Goal: Task Accomplishment & Management: Use online tool/utility

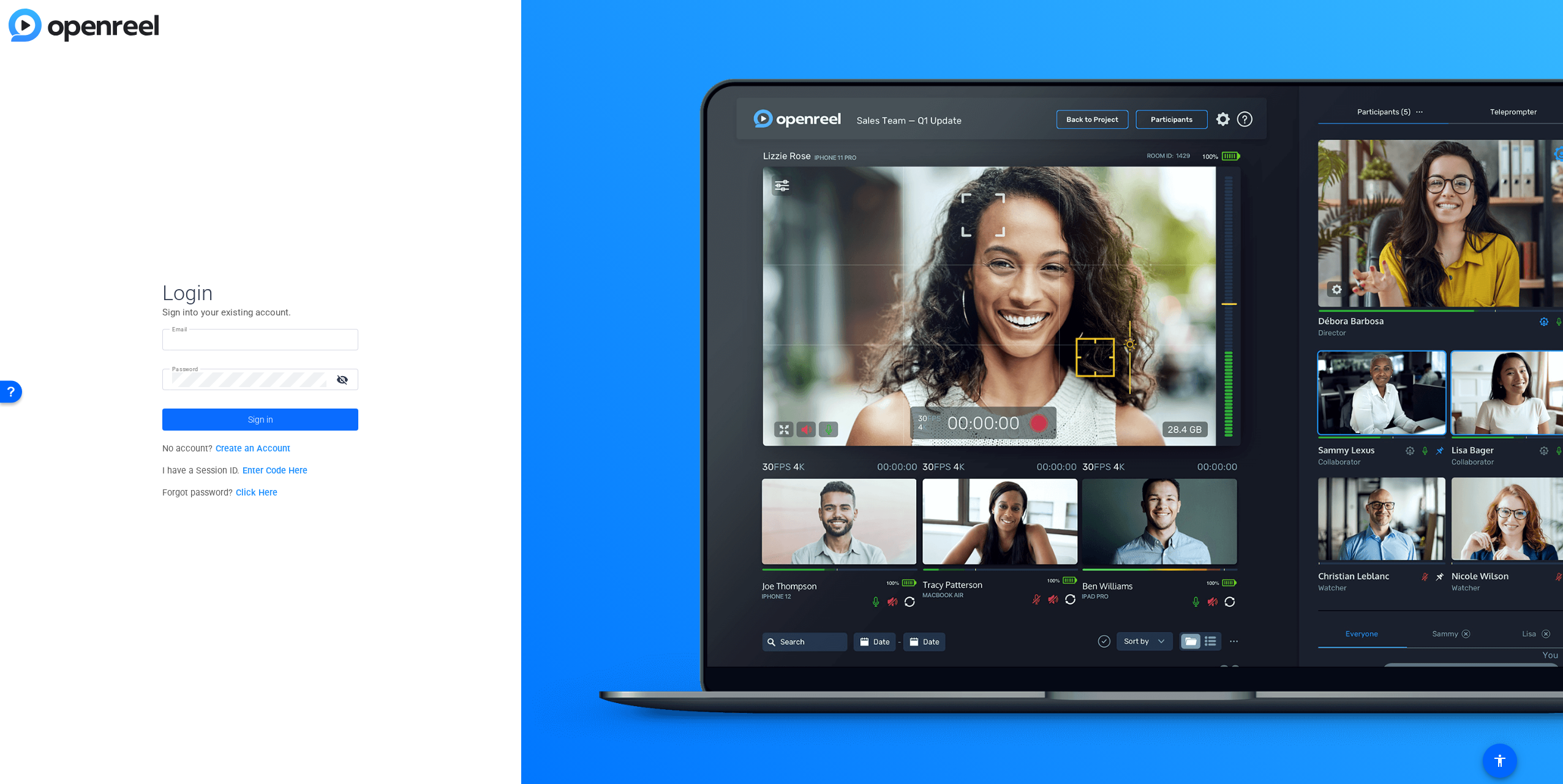
type input "[EMAIL_ADDRESS][DOMAIN_NAME]"
click at [202, 413] on span at bounding box center [260, 419] width 196 height 30
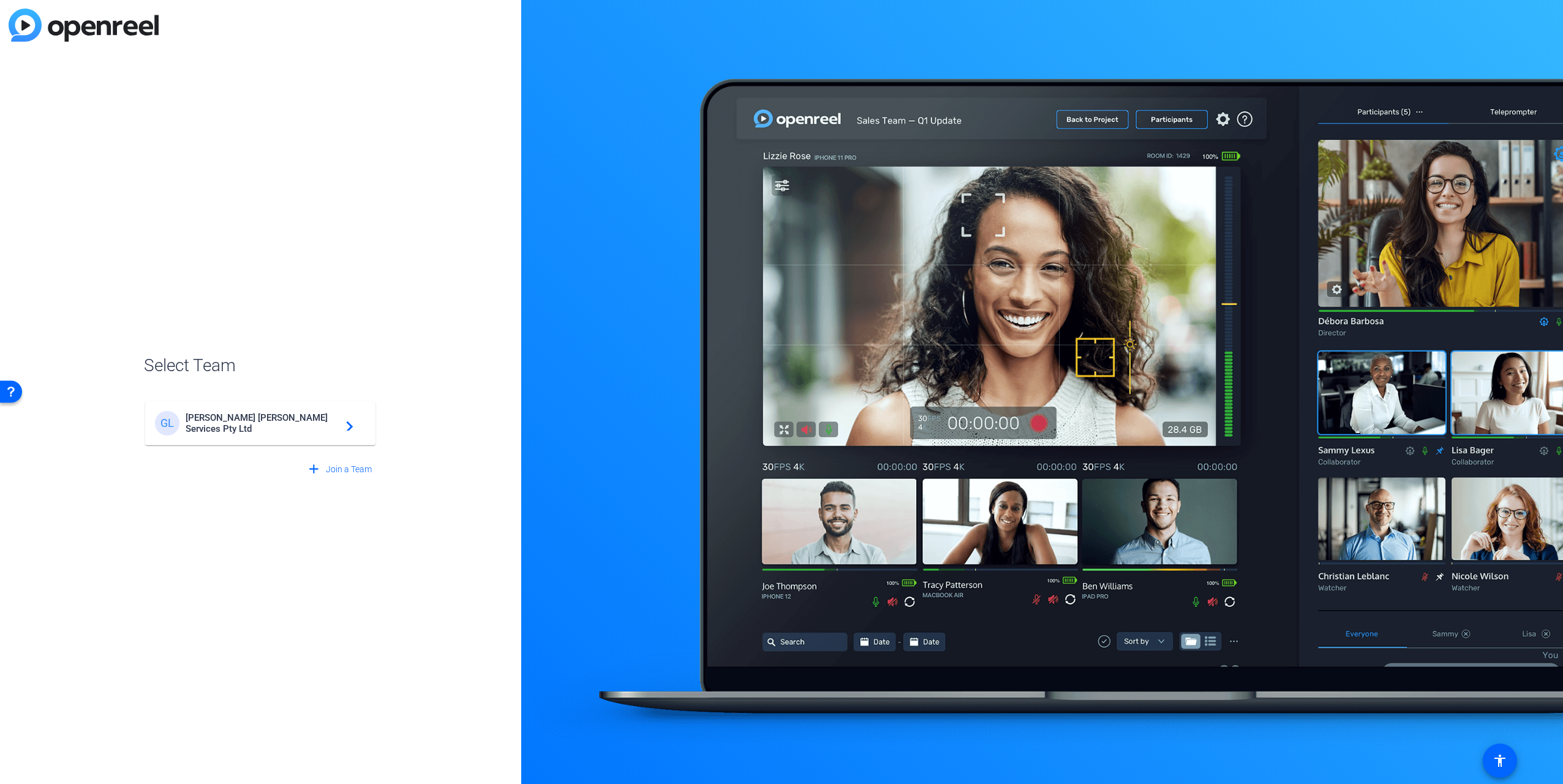
click at [249, 437] on mat-card-content "[PERSON_NAME] Services Pty Ltd navigate_next" at bounding box center [260, 423] width 231 height 44
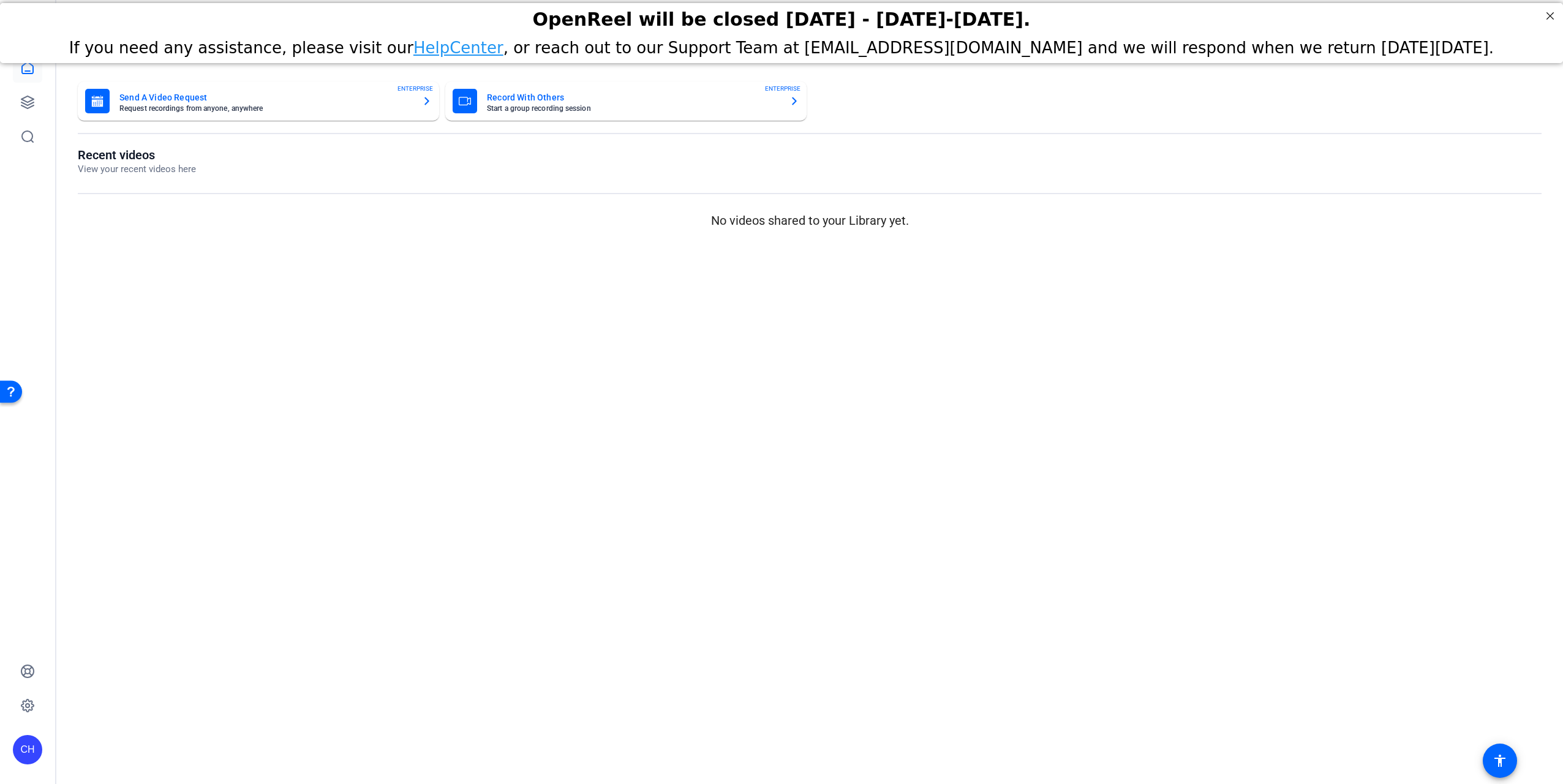
click at [300, 114] on mat-card "Send A Video Request Request recordings from anyone, anywhere ENTERPRISE" at bounding box center [258, 101] width 361 height 39
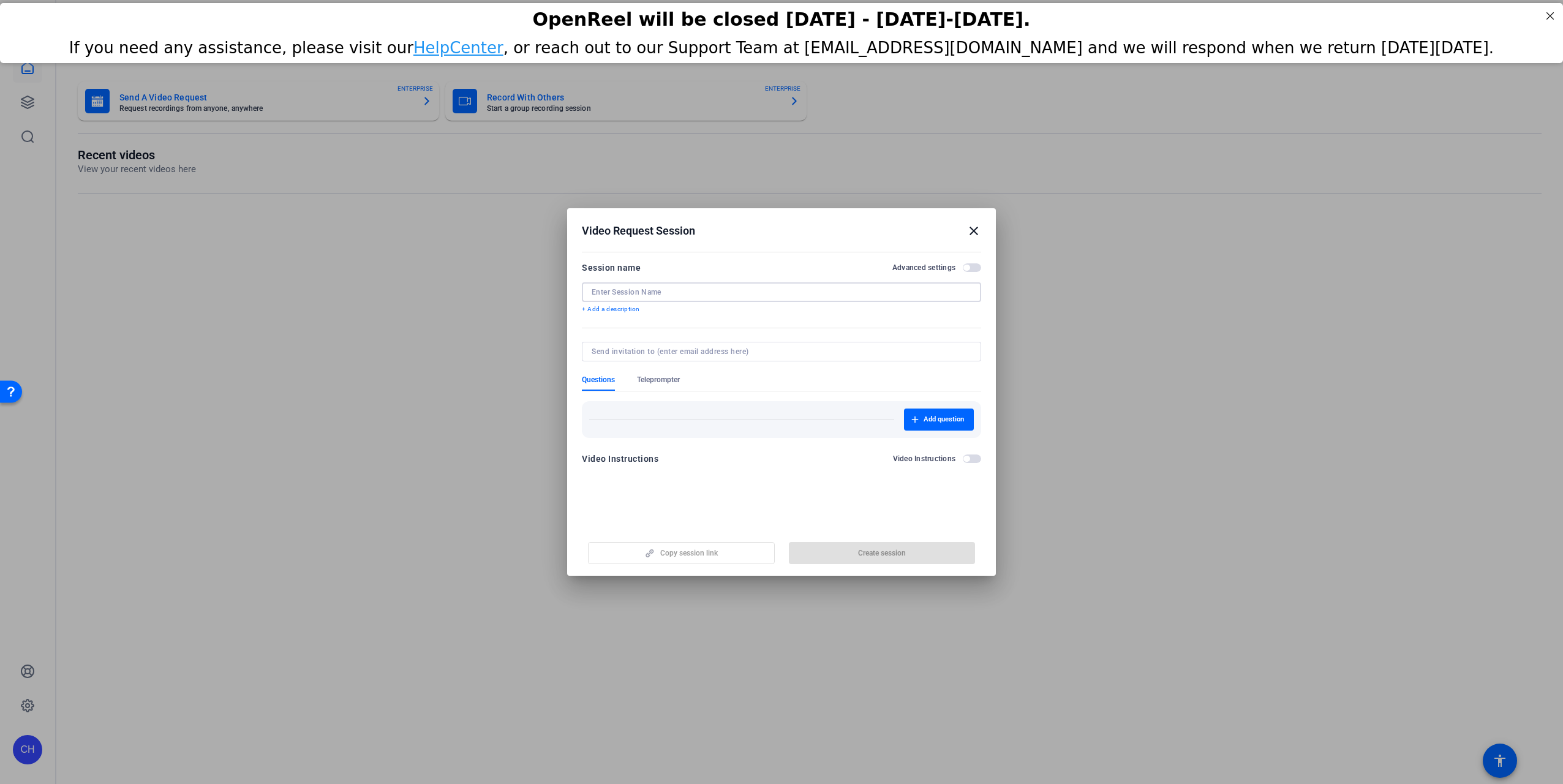
click at [704, 296] on input at bounding box center [782, 292] width 379 height 10
type input "Testing Link for [PERSON_NAME]"
click at [645, 354] on input at bounding box center [779, 352] width 375 height 10
type input "d"
click at [656, 354] on input at bounding box center [779, 352] width 375 height 10
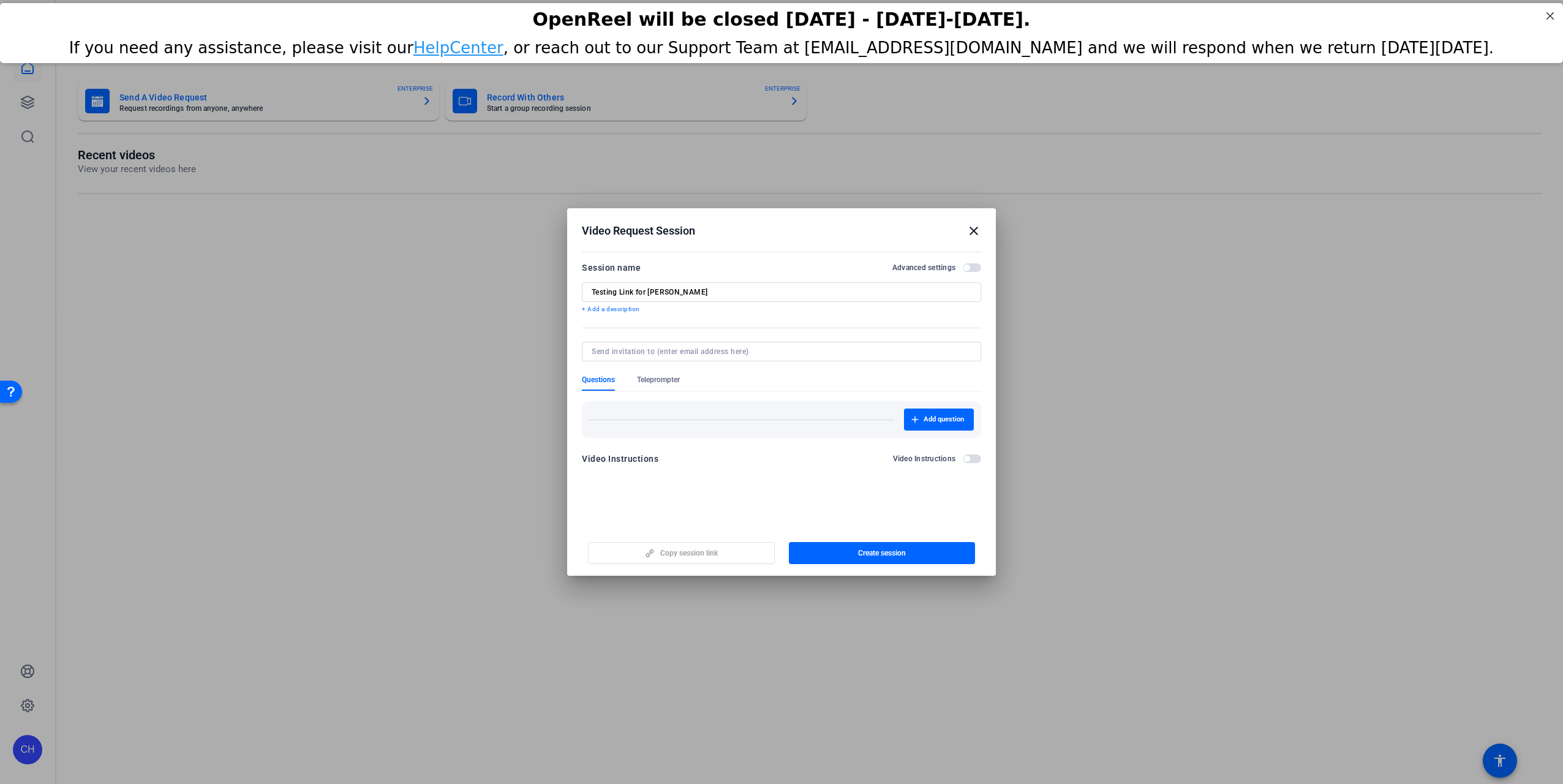
click at [965, 266] on span "button" at bounding box center [967, 268] width 6 height 6
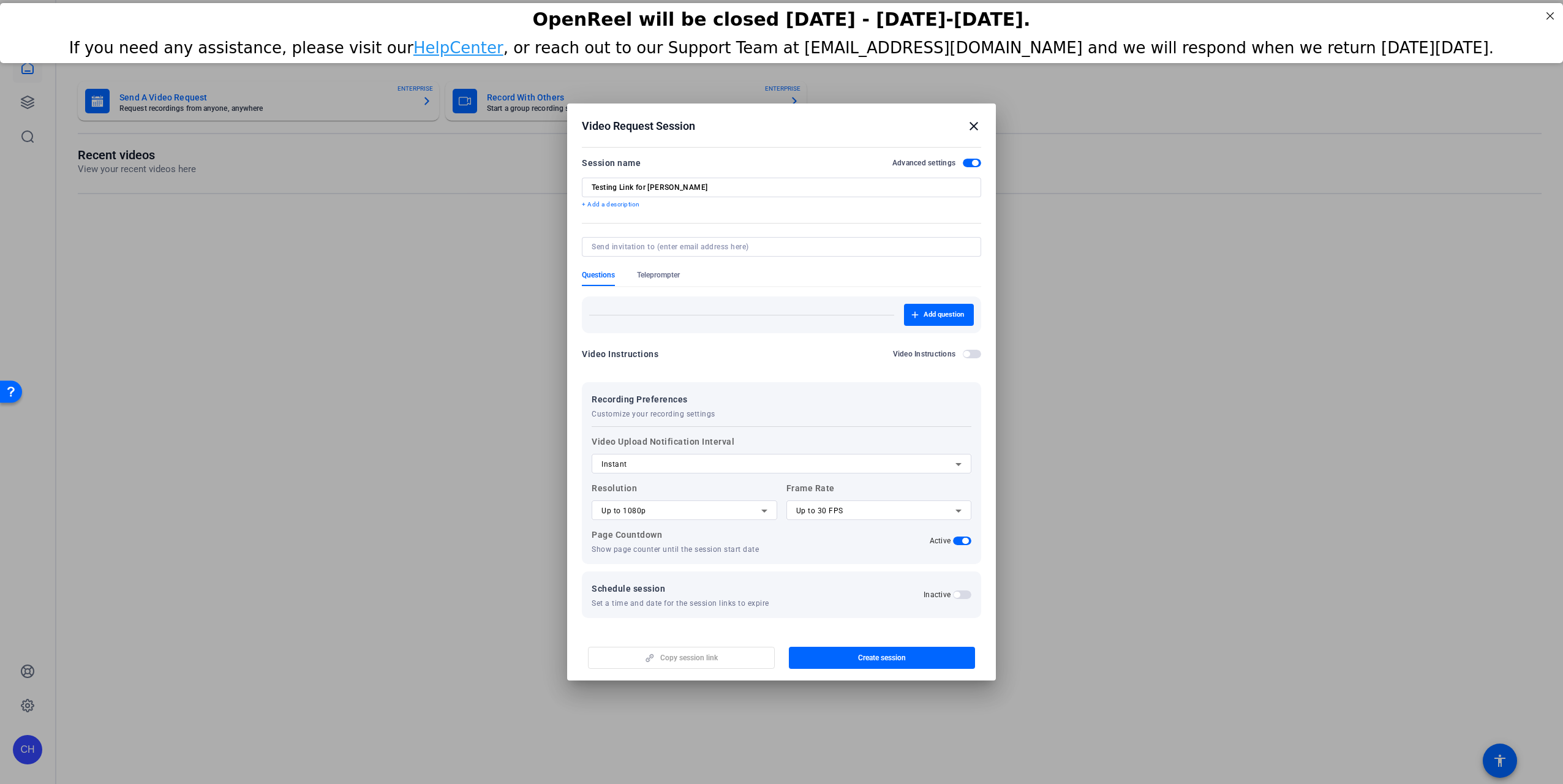
click at [760, 518] on icon at bounding box center [764, 510] width 14 height 14
click at [890, 508] on div at bounding box center [782, 392] width 1563 height 784
click at [744, 508] on div "Up to 1080p" at bounding box center [681, 510] width 160 height 14
click at [722, 579] on mat-option "Up to 4K" at bounding box center [684, 574] width 185 height 19
click at [849, 506] on div "Up to 30 FPS" at bounding box center [876, 510] width 160 height 14
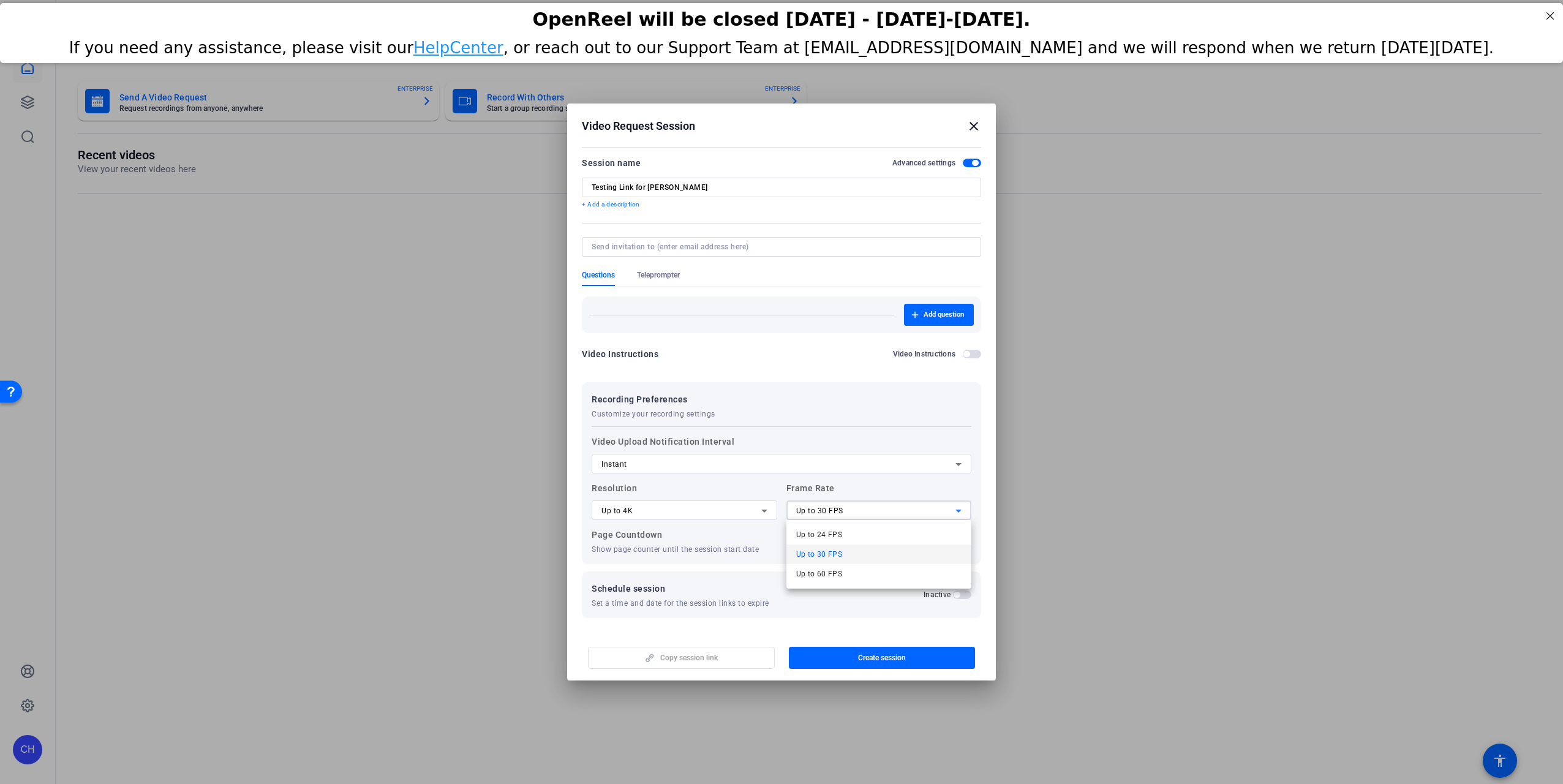
click at [915, 575] on mat-option "Up to 60 FPS" at bounding box center [879, 574] width 185 height 19
click at [688, 252] on div at bounding box center [782, 246] width 379 height 19
click at [689, 246] on input at bounding box center [779, 247] width 375 height 10
click at [653, 247] on input at bounding box center [779, 247] width 375 height 10
paste input "[EMAIL_ADDRESS][DOMAIN_NAME]"
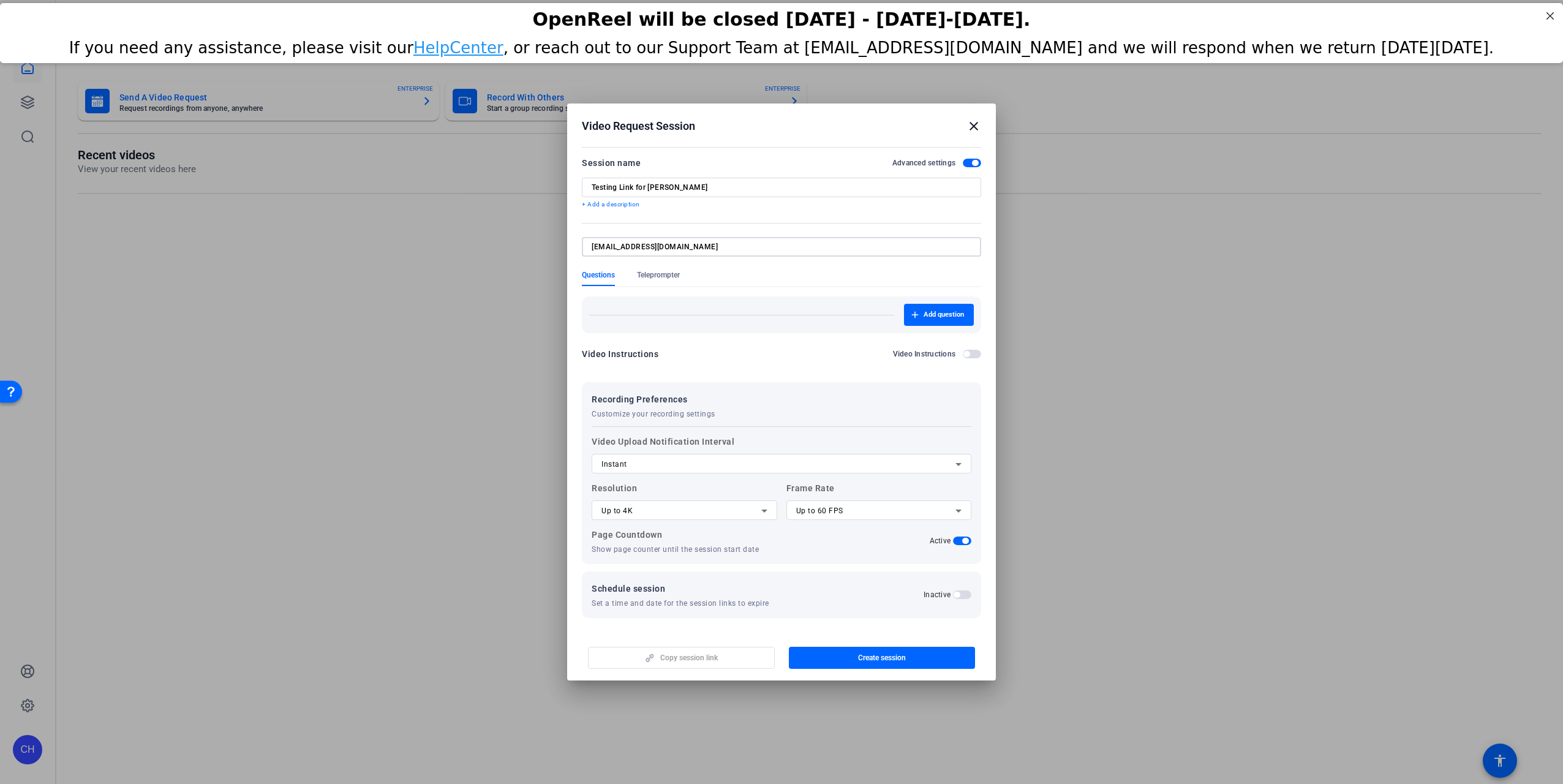
type input "[EMAIL_ADDRESS][DOMAIN_NAME]"
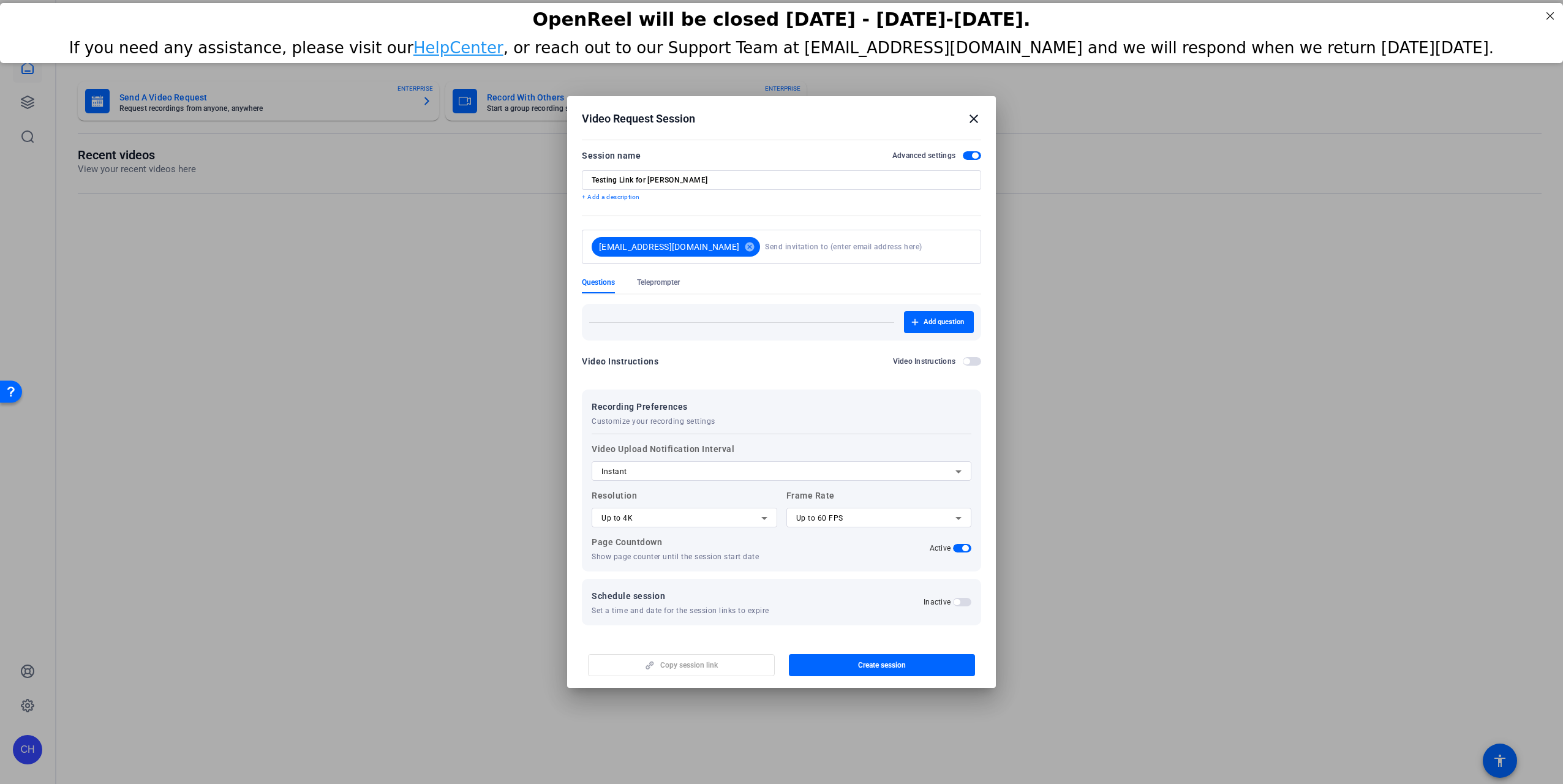
click at [819, 359] on div "Video Instructions Video Instructions" at bounding box center [782, 361] width 400 height 14
click at [839, 663] on span "button" at bounding box center [882, 665] width 187 height 30
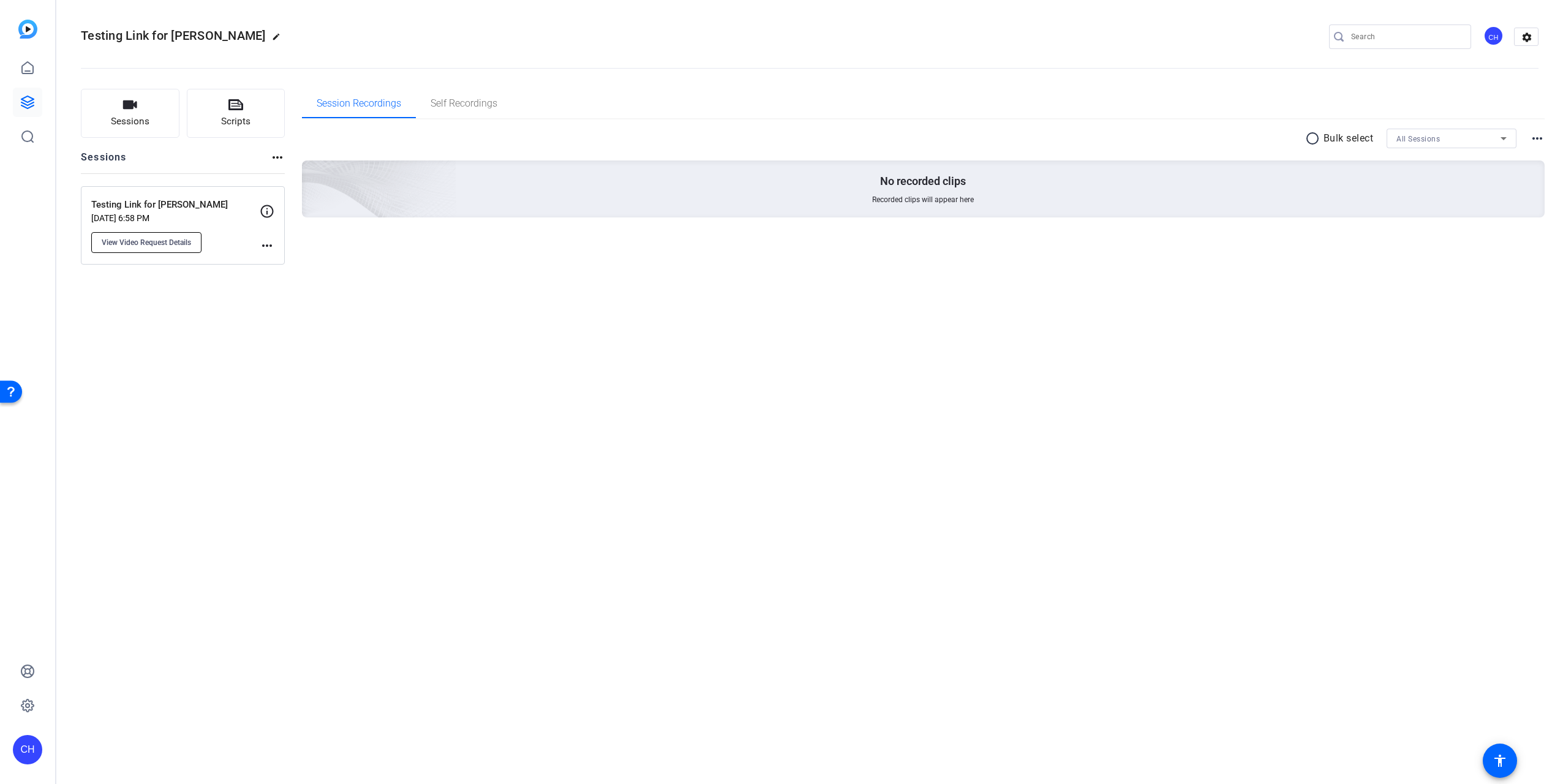
click at [187, 244] on span "View Video Request Details" at bounding box center [146, 242] width 89 height 10
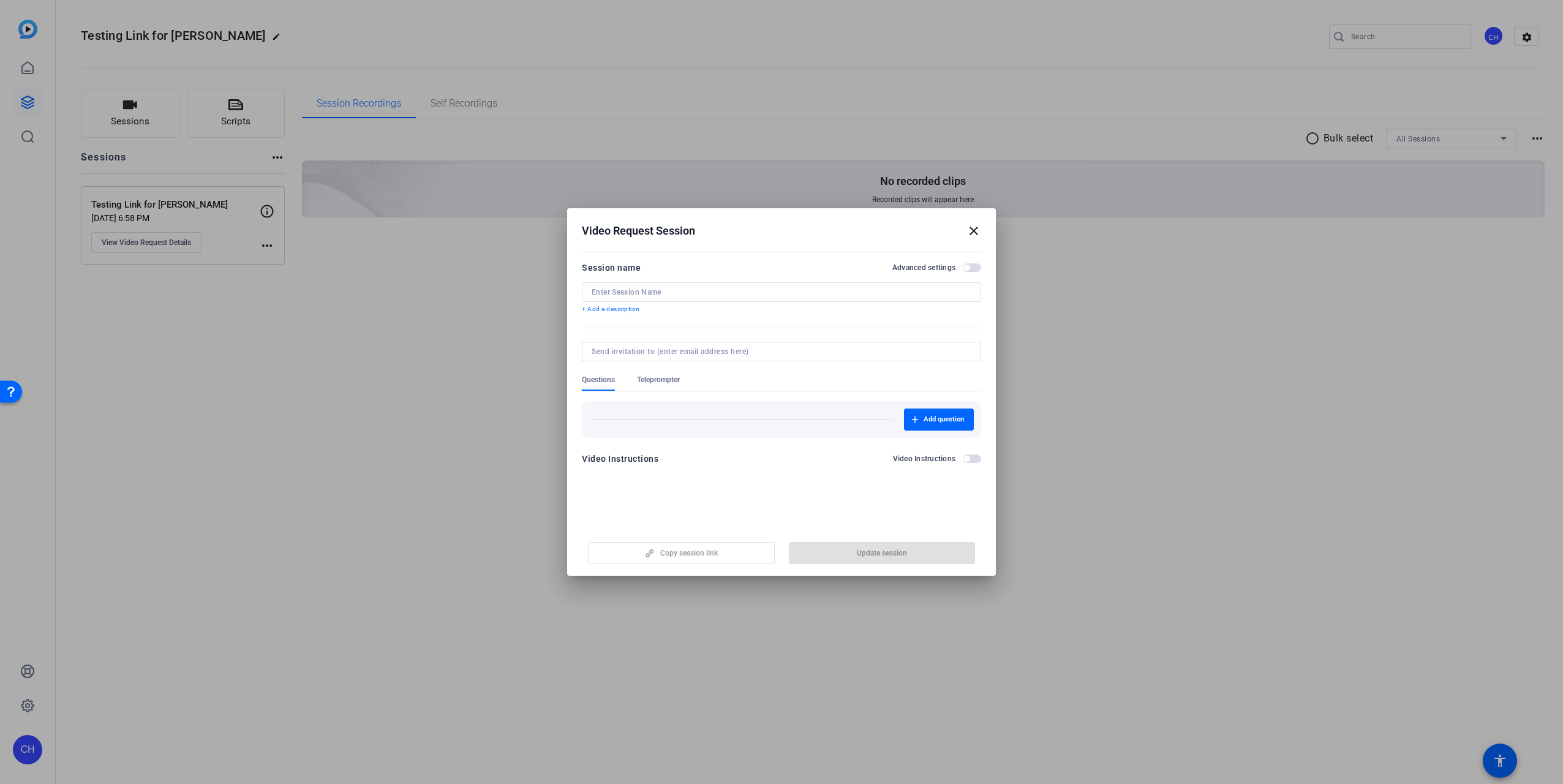
type input "Testing Link for [PERSON_NAME]"
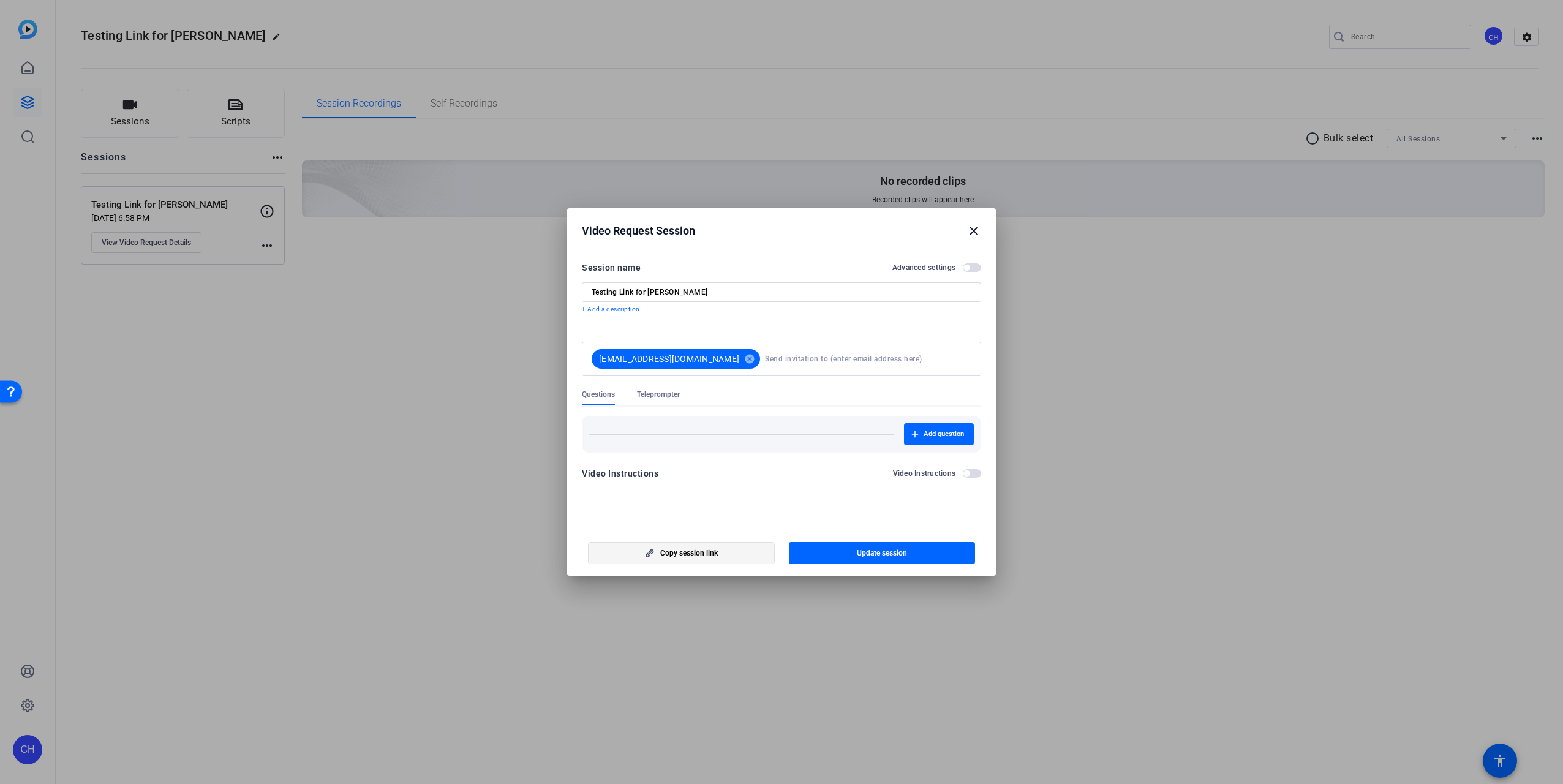
click at [710, 552] on span "Copy session link" at bounding box center [689, 553] width 58 height 10
click at [977, 231] on mat-icon "close" at bounding box center [973, 231] width 14 height 14
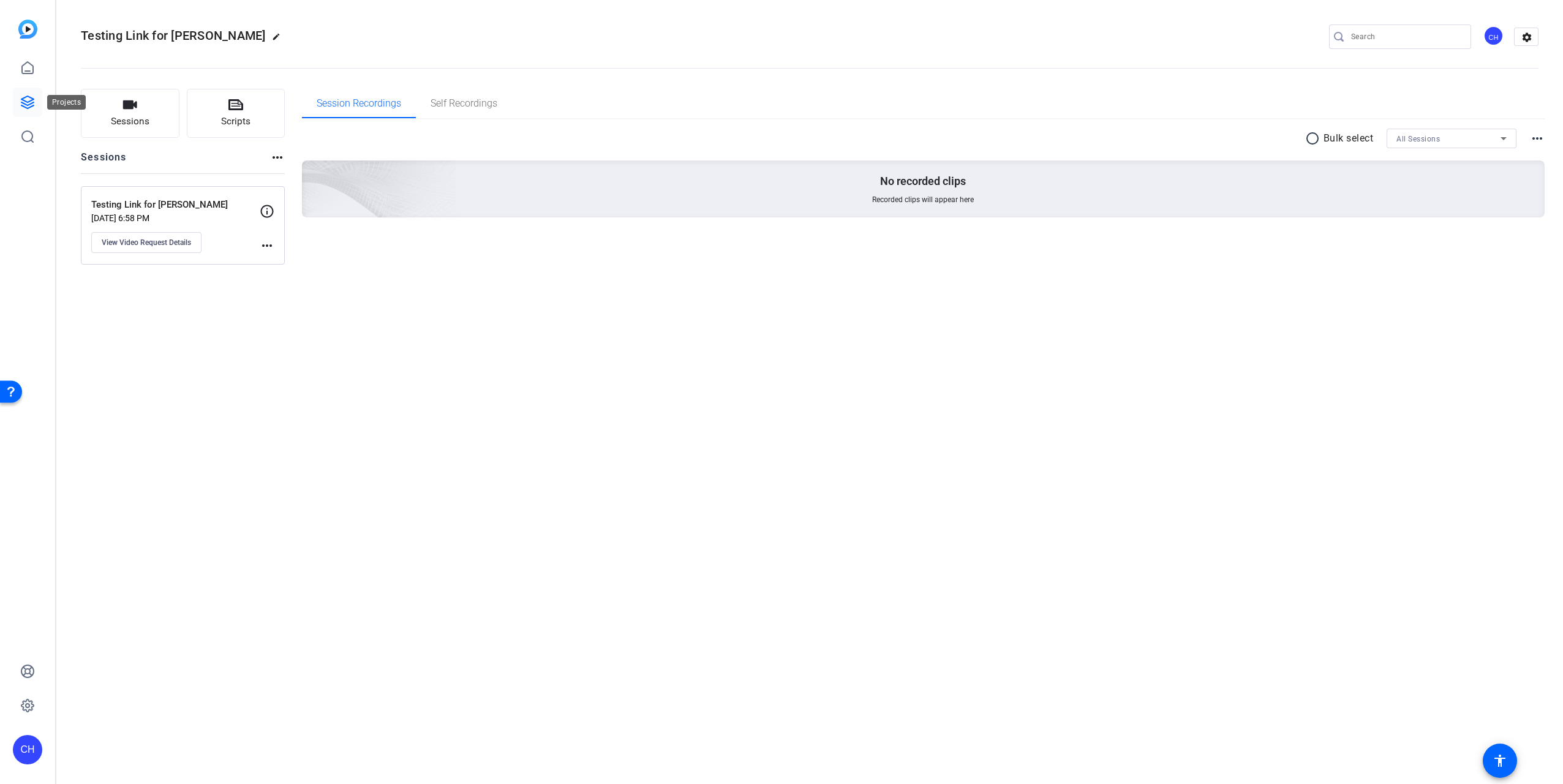
click at [33, 104] on icon at bounding box center [27, 102] width 12 height 12
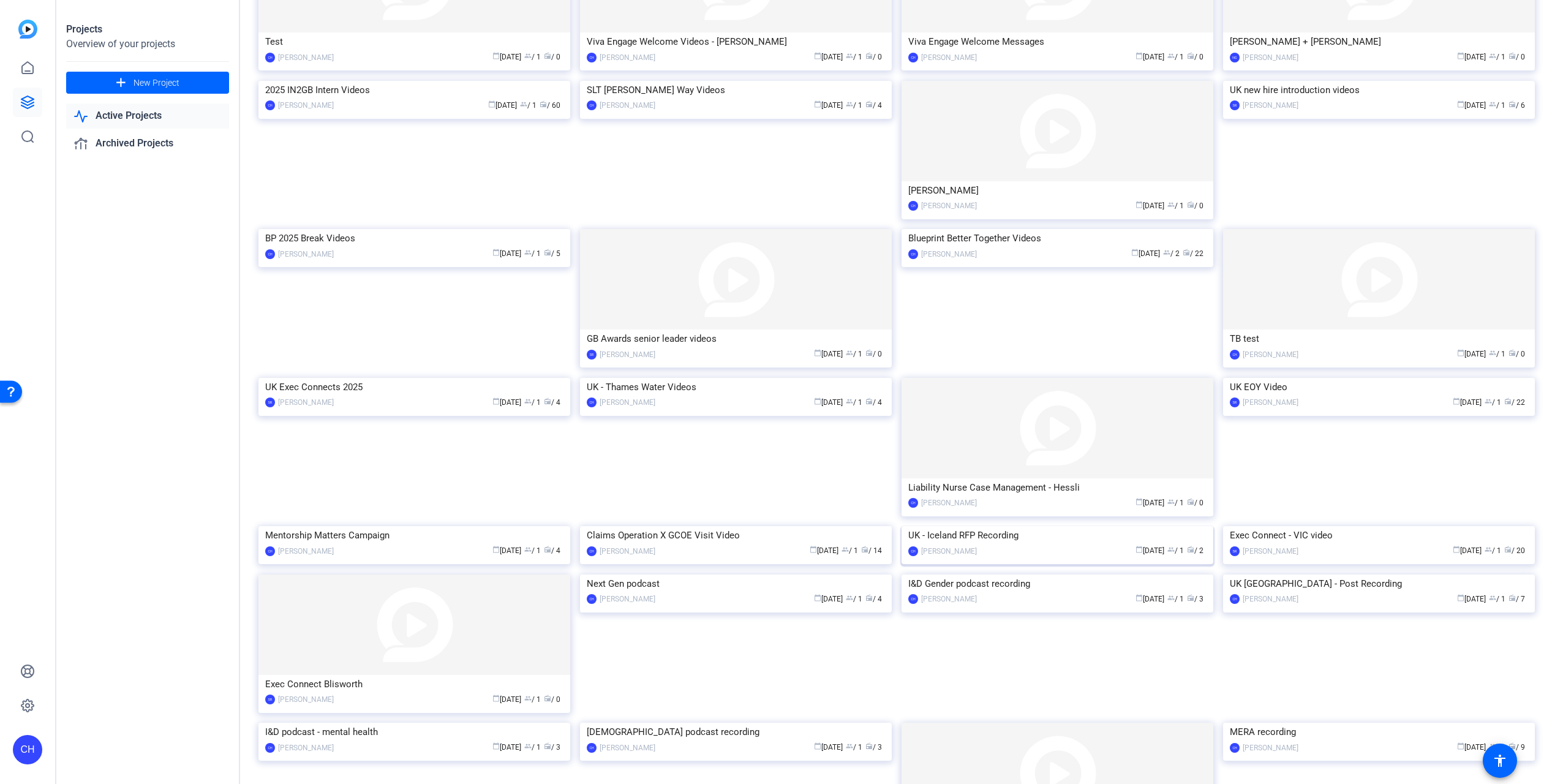
scroll to position [490, 0]
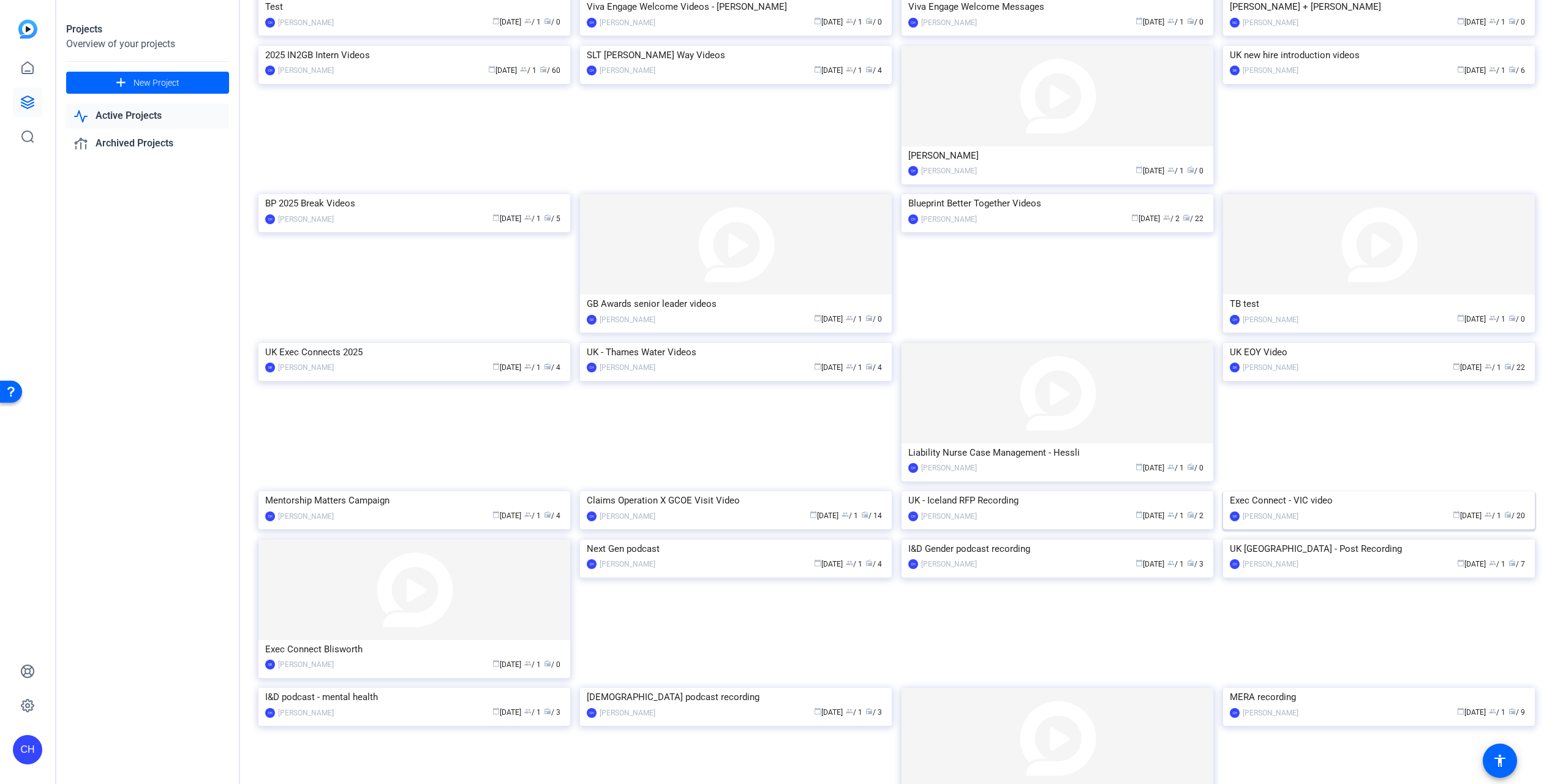
click at [1353, 491] on img at bounding box center [1379, 491] width 312 height 0
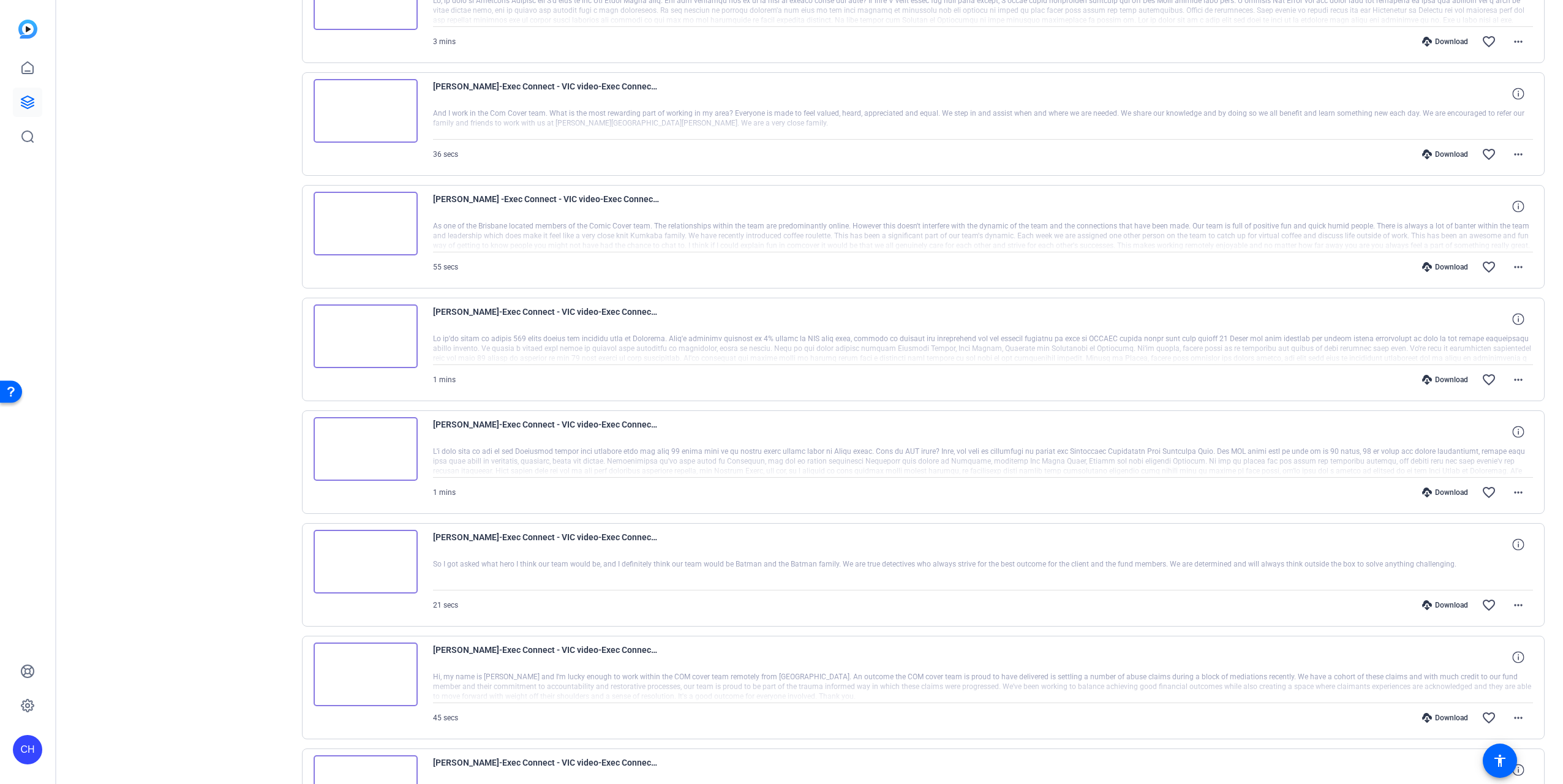
scroll to position [428, 0]
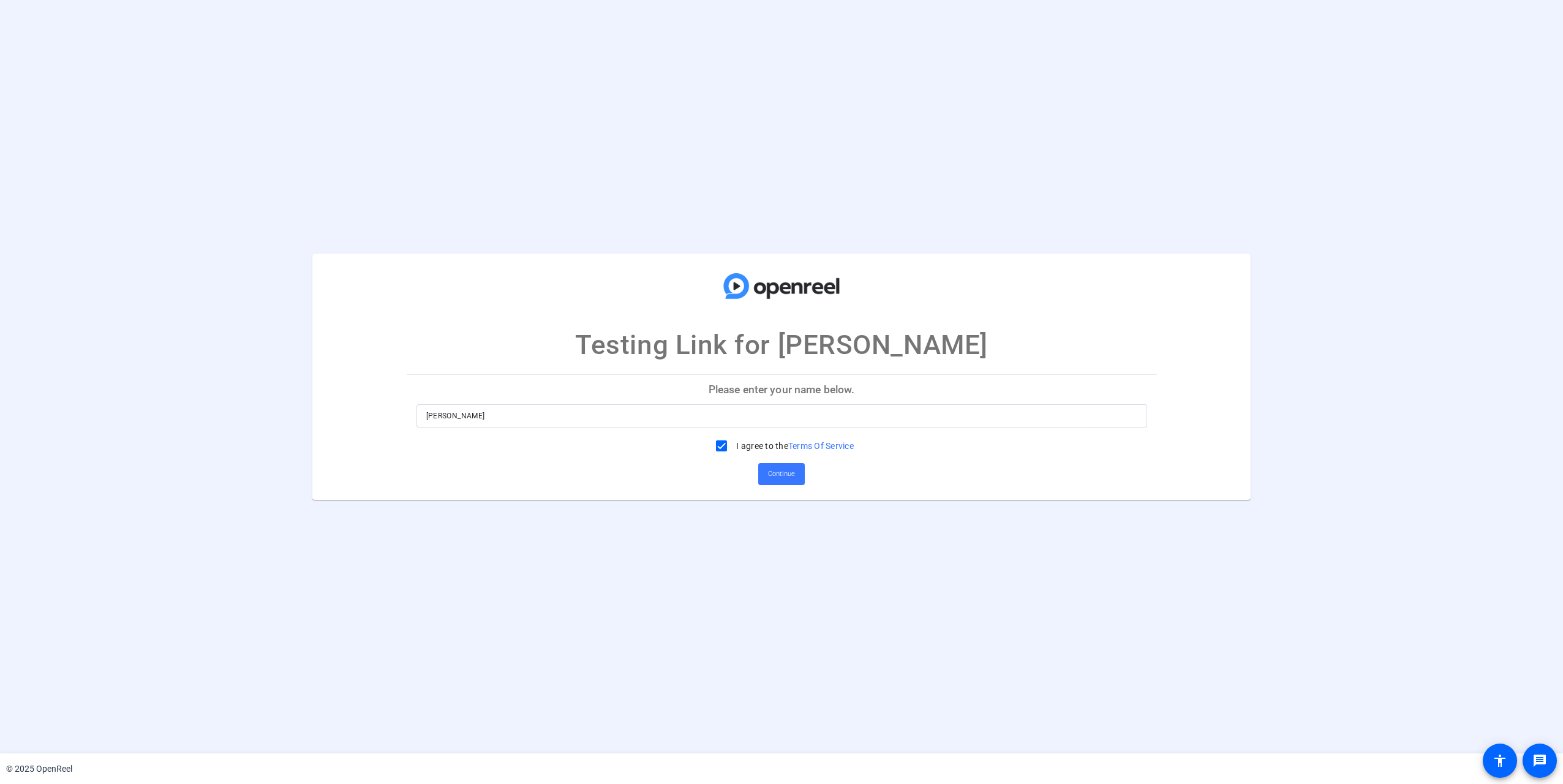
click at [865, 375] on p "Please enter your name below." at bounding box center [782, 389] width 750 height 30
click at [504, 399] on p "Please enter your name below." at bounding box center [782, 389] width 750 height 30
click at [498, 425] on div "[PERSON_NAME]" at bounding box center [782, 415] width 711 height 23
click at [794, 480] on span "Continue" at bounding box center [782, 474] width 27 height 18
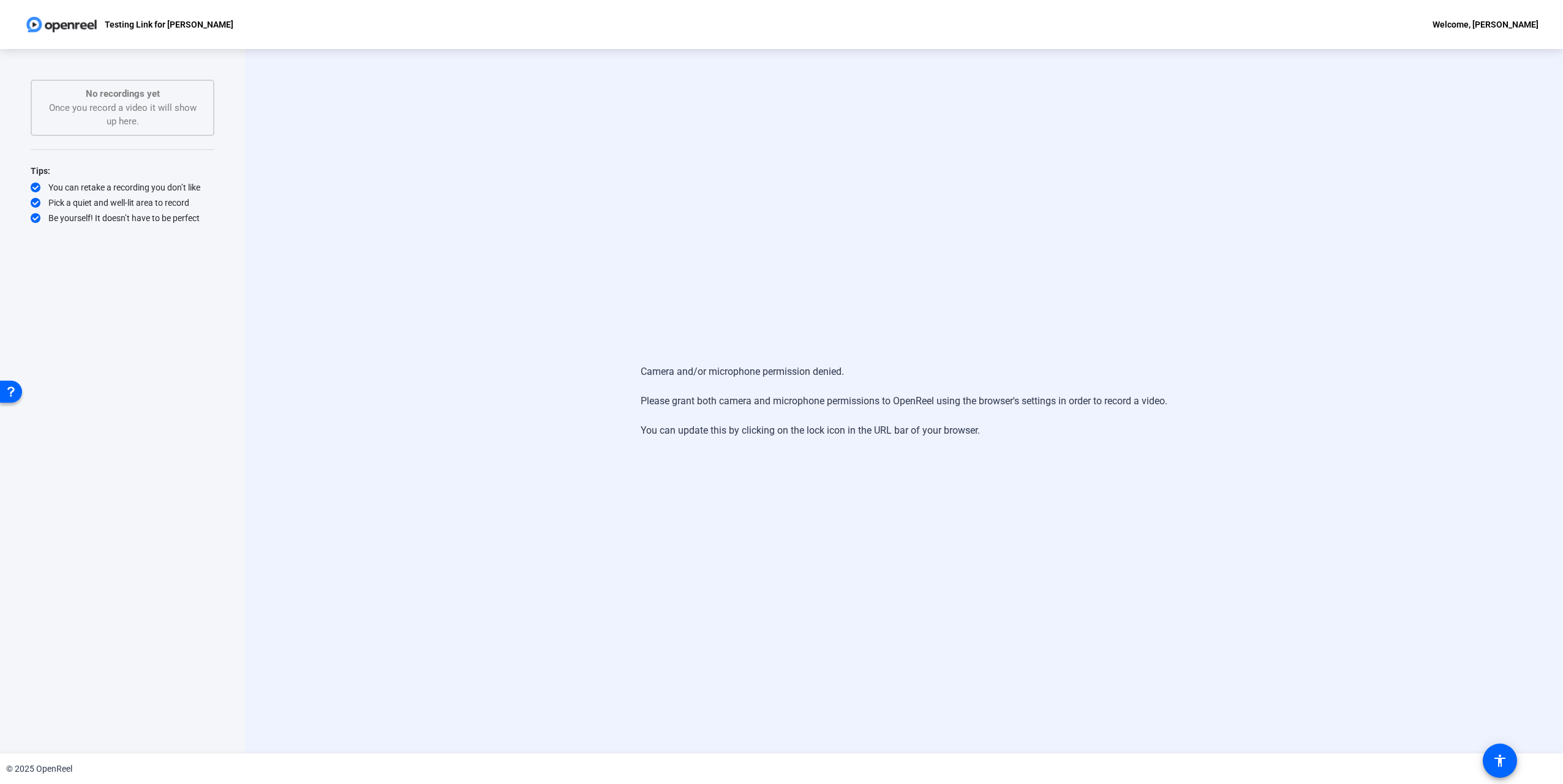
click at [585, 208] on div "Camera and/or microphone permission denied. Please grant both camera and microp…" at bounding box center [904, 401] width 1318 height 704
